Goal: Navigation & Orientation: Go to known website

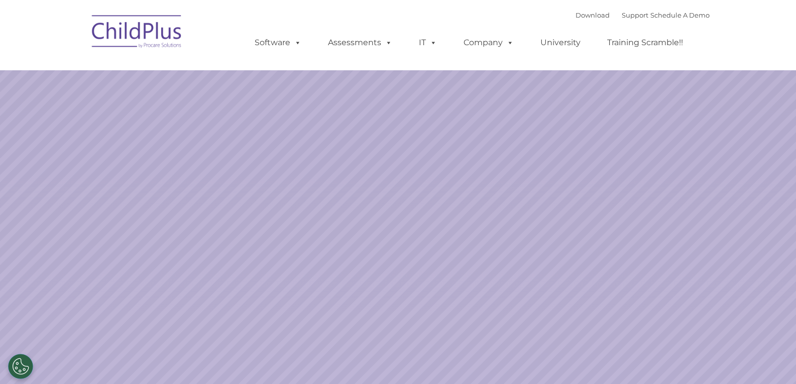
select select "MEDIUM"
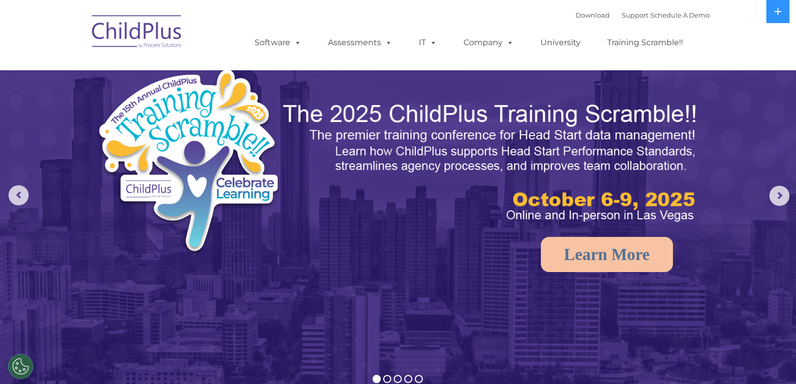
click at [113, 20] on img at bounding box center [137, 33] width 100 height 50
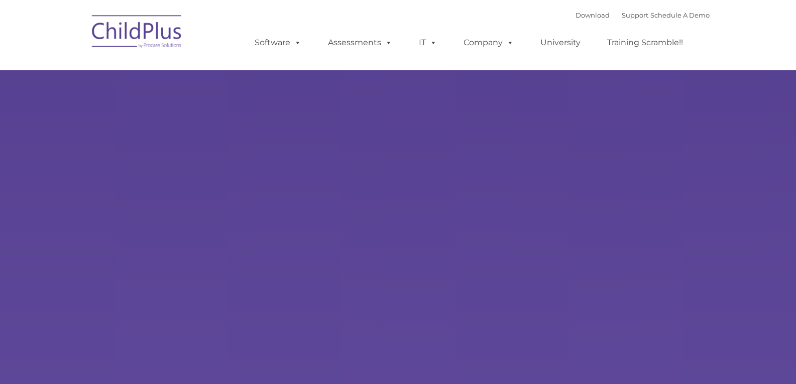
select select "MEDIUM"
type input ""
select select "MEDIUM"
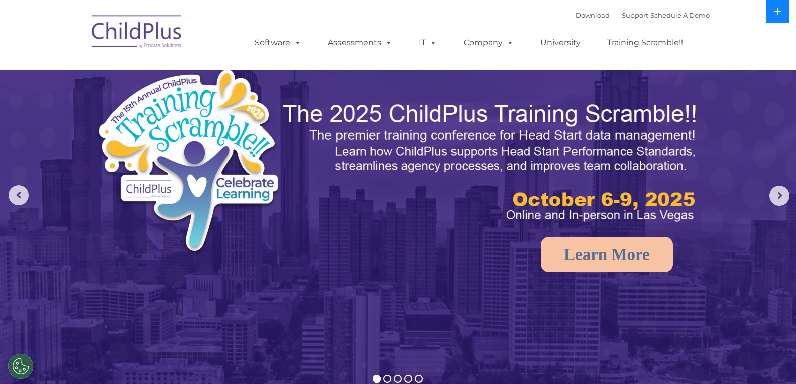
click at [780, 15] on icon at bounding box center [778, 12] width 8 height 8
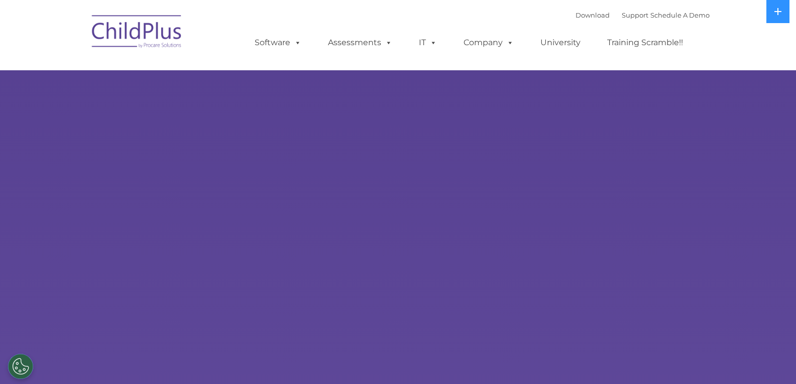
select select "MEDIUM"
